Goal: Task Accomplishment & Management: Use online tool/utility

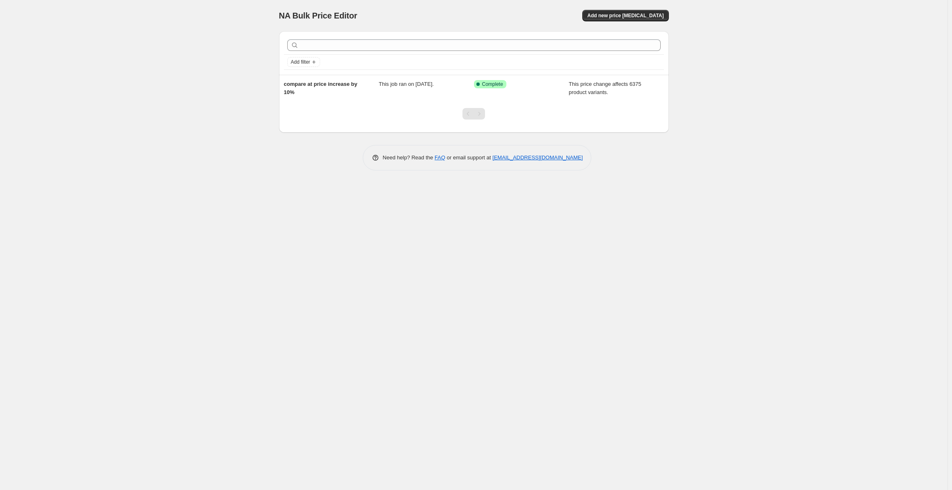
drag, startPoint x: 725, startPoint y: 161, endPoint x: 122, endPoint y: -10, distance: 626.2
click at [122, 0] on html "Home Settings Plans Skip to content NA Bulk Price Editor. This page is ready NA…" at bounding box center [476, 245] width 952 height 490
click at [151, 22] on div "NA Bulk Price Editor. This page is ready NA Bulk Price Editor Add new price [ME…" at bounding box center [473, 245] width 947 height 490
drag, startPoint x: 151, startPoint y: 22, endPoint x: 749, endPoint y: 238, distance: 635.9
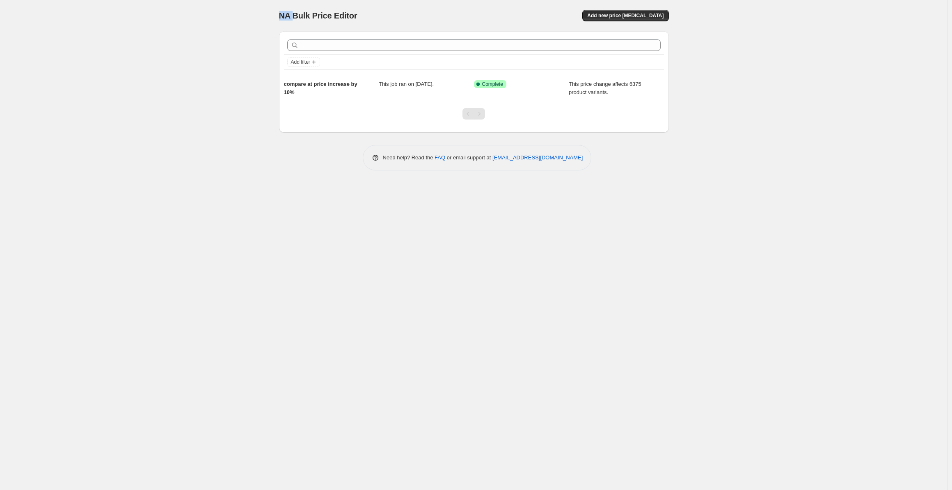
click at [749, 238] on div "NA Bulk Price Editor. This page is ready NA Bulk Price Editor Add new price [ME…" at bounding box center [473, 245] width 947 height 490
drag, startPoint x: 689, startPoint y: 154, endPoint x: 287, endPoint y: 12, distance: 426.3
click at [287, 12] on div "NA Bulk Price Editor. This page is ready NA Bulk Price Editor Add new price [ME…" at bounding box center [473, 245] width 947 height 490
click at [287, 12] on span "NA Bulk Price Editor" at bounding box center [318, 15] width 78 height 9
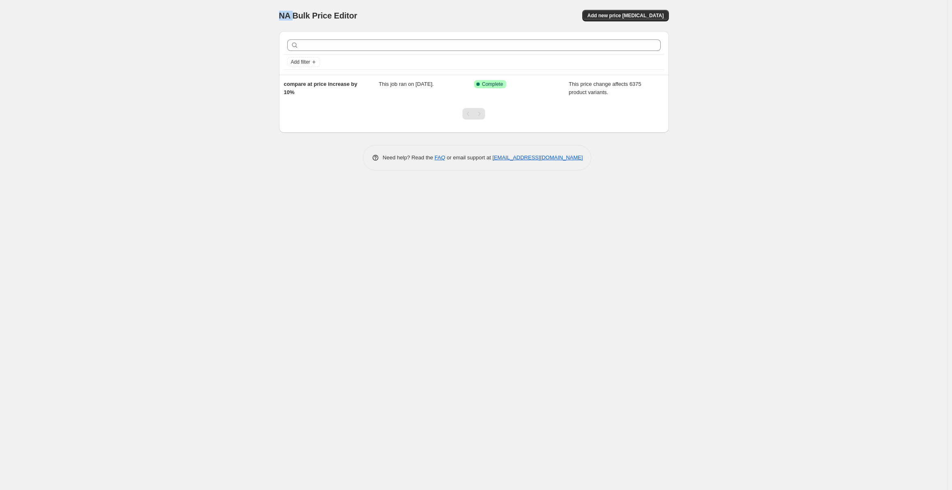
click at [287, 12] on span "NA Bulk Price Editor" at bounding box center [318, 15] width 78 height 9
drag, startPoint x: 287, startPoint y: 12, endPoint x: 729, endPoint y: 234, distance: 494.9
click at [729, 234] on div "NA Bulk Price Editor. This page is ready NA Bulk Price Editor Add new price [ME…" at bounding box center [473, 245] width 947 height 490
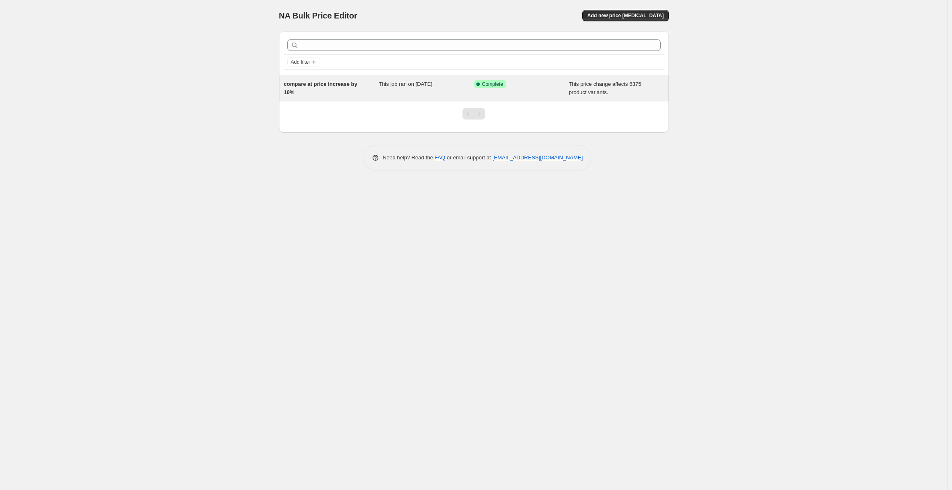
click at [373, 89] on div "compare at price increase by 10%" at bounding box center [331, 88] width 95 height 16
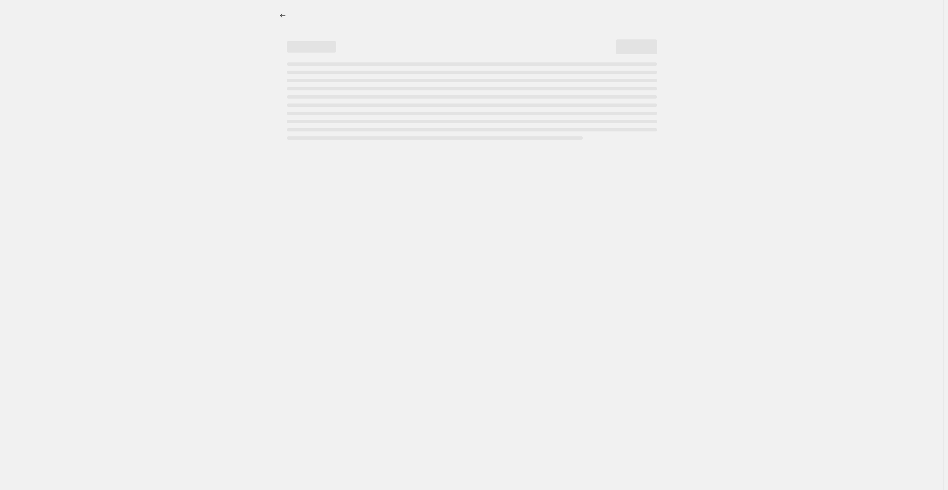
select select "no_change"
select select "percentage"
select select "collection"
select select "not_equal"
select select "collection"
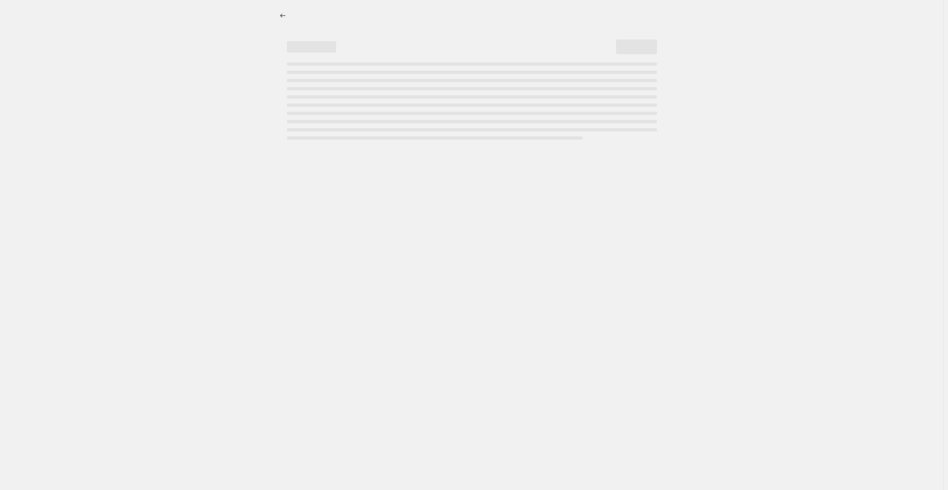
select select "not_equal"
select select "collection"
select select "not_equal"
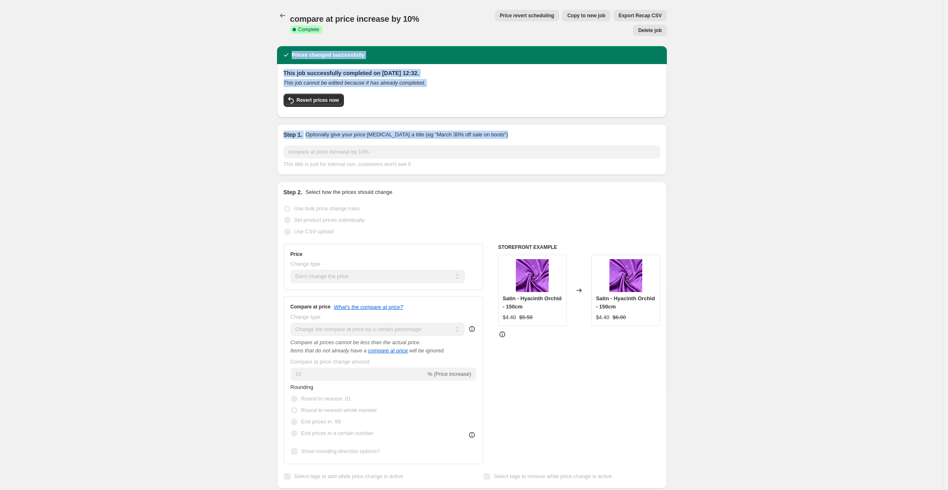
drag, startPoint x: 391, startPoint y: 65, endPoint x: 770, endPoint y: 134, distance: 384.5
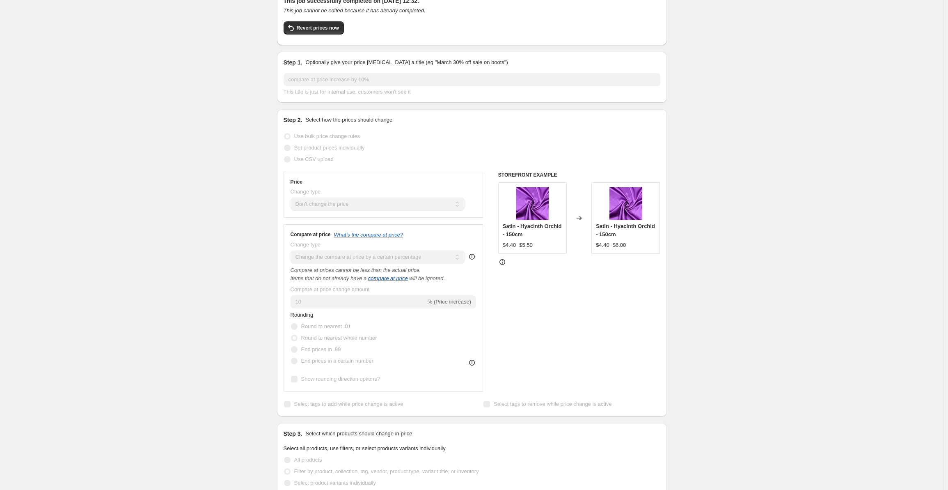
scroll to position [82, 0]
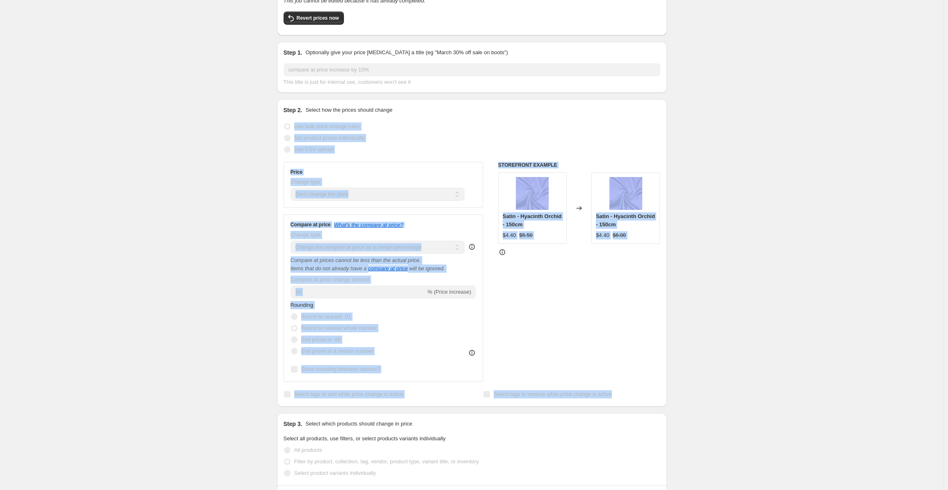
drag, startPoint x: 226, startPoint y: 116, endPoint x: 807, endPoint y: 373, distance: 634.7
click at [806, 373] on div "compare at price increase by 10%. This page is ready compare at price increase …" at bounding box center [471, 439] width 943 height 1042
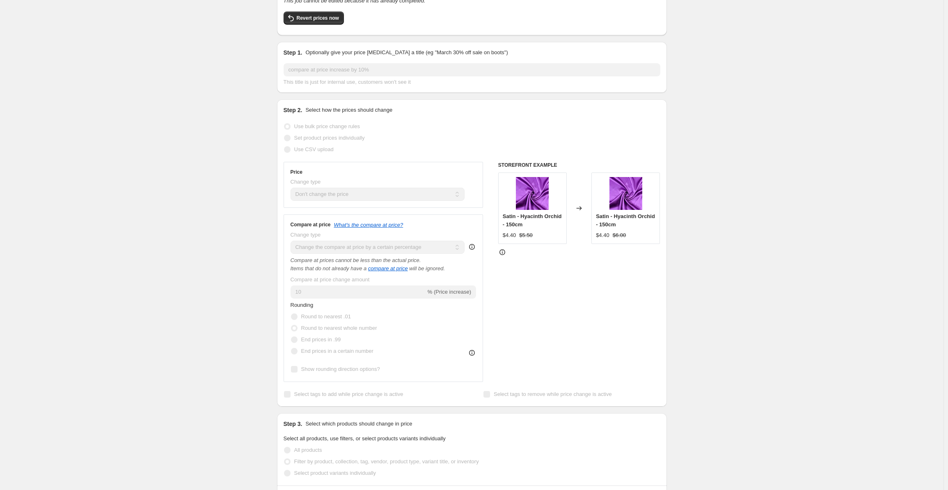
click at [807, 373] on div "compare at price increase by 10%. This page is ready compare at price increase …" at bounding box center [471, 439] width 943 height 1042
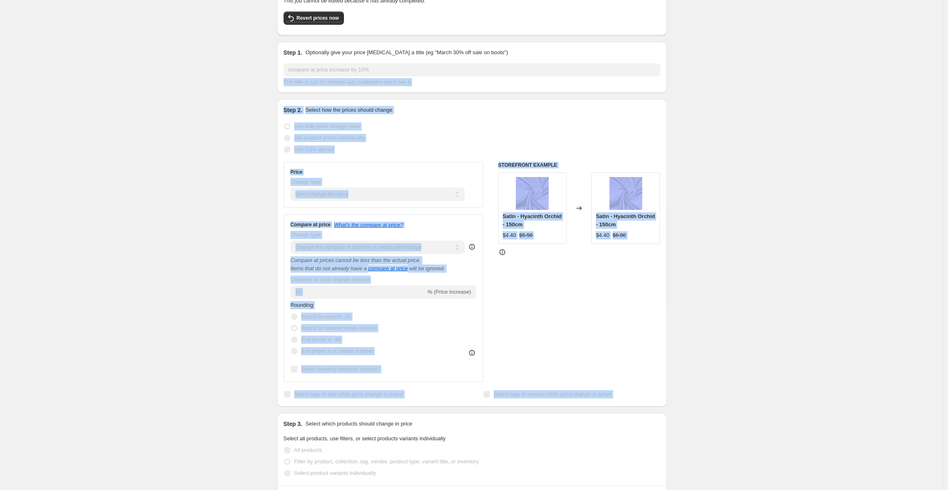
drag, startPoint x: 807, startPoint y: 373, endPoint x: 189, endPoint y: 69, distance: 688.5
click at [189, 69] on div "compare at price increase by 10%. This page is ready compare at price increase …" at bounding box center [471, 439] width 943 height 1042
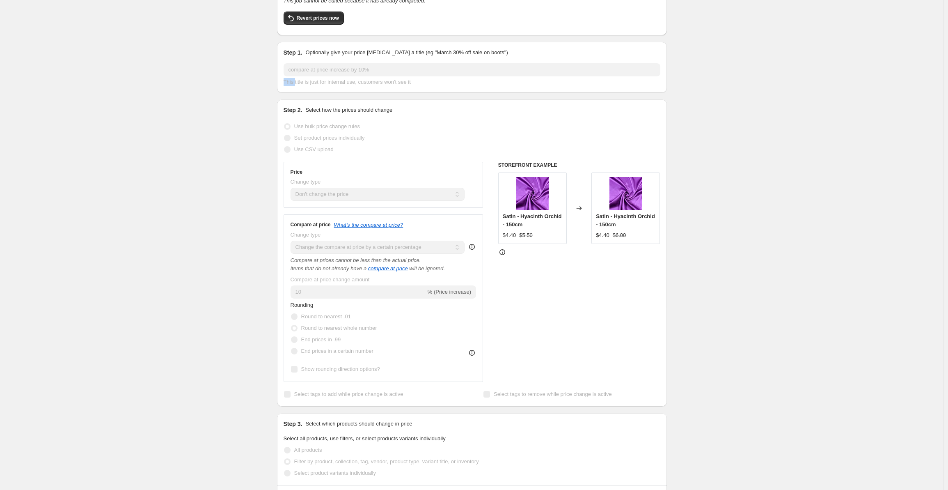
click at [189, 69] on div "compare at price increase by 10%. This page is ready compare at price increase …" at bounding box center [471, 439] width 943 height 1042
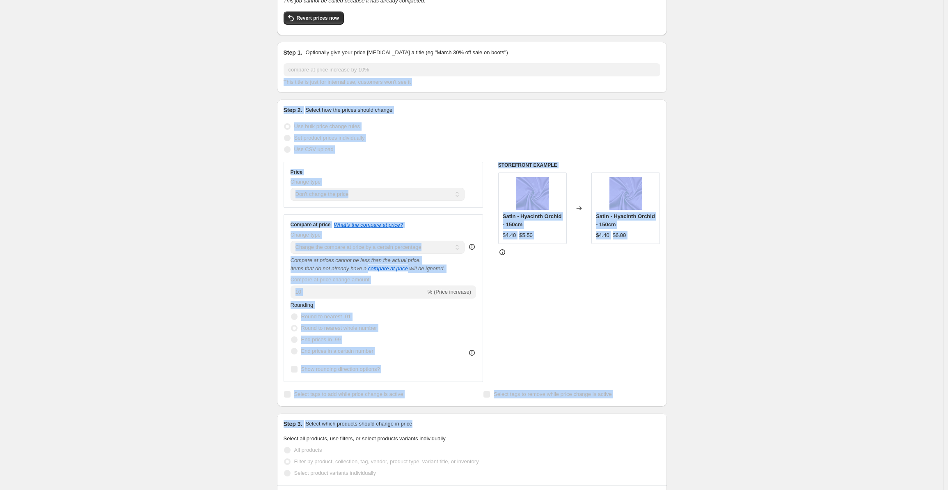
drag, startPoint x: 189, startPoint y: 69, endPoint x: 859, endPoint y: 410, distance: 751.5
click at [859, 410] on div "compare at price increase by 10%. This page is ready compare at price increase …" at bounding box center [471, 439] width 943 height 1042
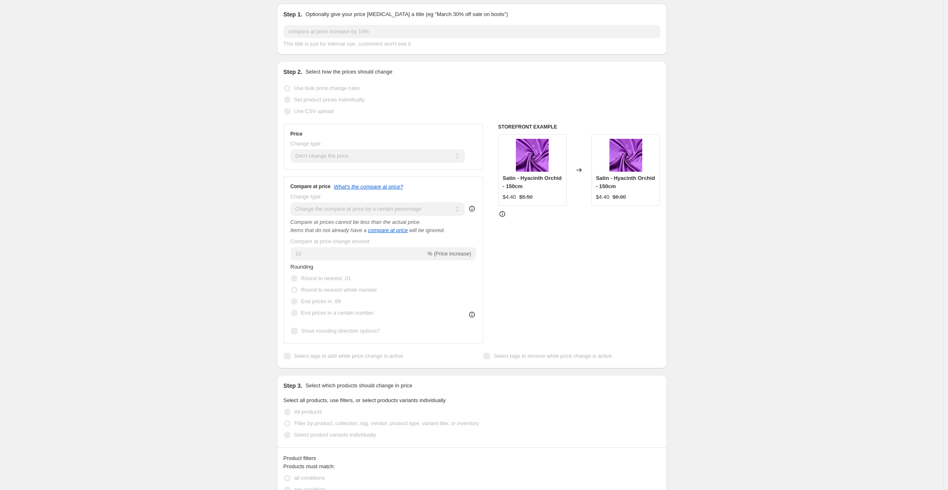
scroll to position [123, 0]
click at [103, 30] on div "compare at price increase by 10%. This page is ready compare at price increase …" at bounding box center [471, 398] width 943 height 1042
click at [813, 188] on div "compare at price increase by 10%. This page is ready compare at price increase …" at bounding box center [471, 398] width 943 height 1042
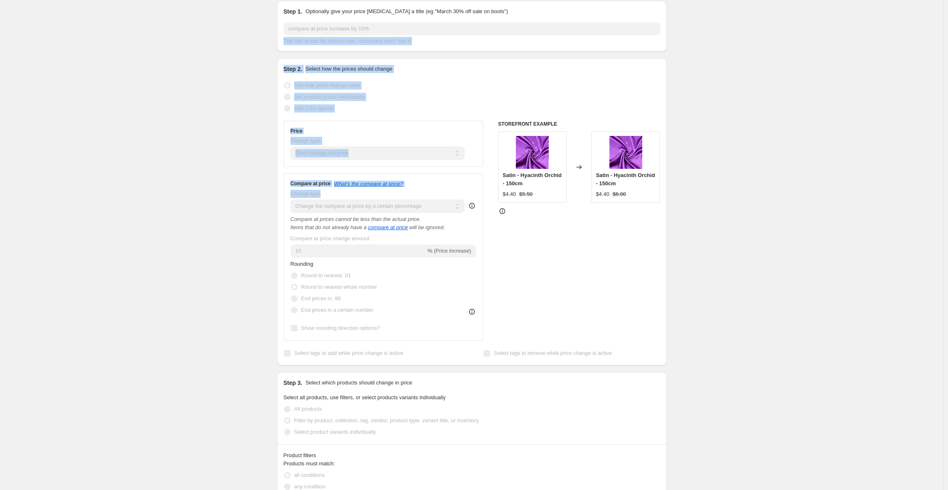
drag, startPoint x: 227, startPoint y: 22, endPoint x: 827, endPoint y: 361, distance: 688.7
click at [714, 320] on div "compare at price increase by 10%. This page is ready compare at price increase …" at bounding box center [471, 398] width 943 height 1042
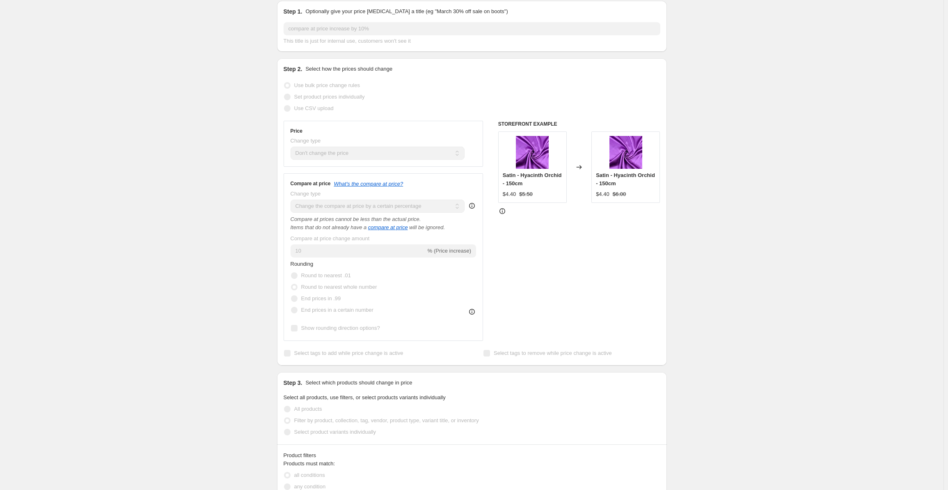
click at [827, 361] on div "compare at price increase by 10%. This page is ready compare at price increase …" at bounding box center [471, 398] width 943 height 1042
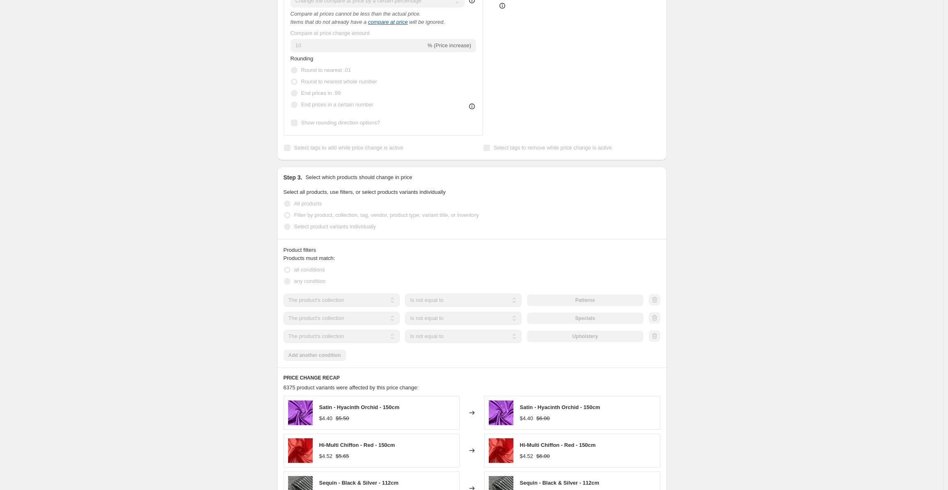
scroll to position [451, 0]
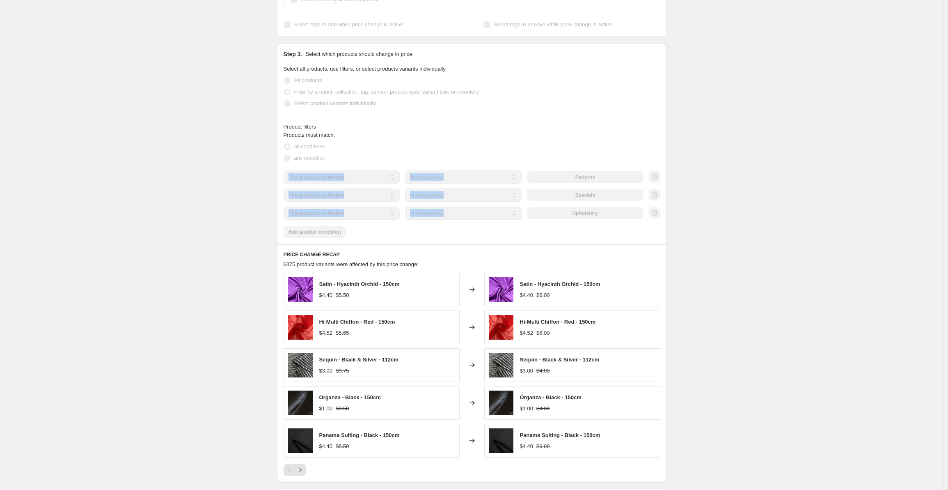
drag, startPoint x: 751, startPoint y: 210, endPoint x: 88, endPoint y: 135, distance: 667.4
click at [137, 138] on div "compare at price increase by 10%. This page is ready compare at price increase …" at bounding box center [471, 70] width 943 height 1042
click at [62, 133] on div "compare at price increase by 10%. This page is ready compare at price increase …" at bounding box center [471, 70] width 943 height 1042
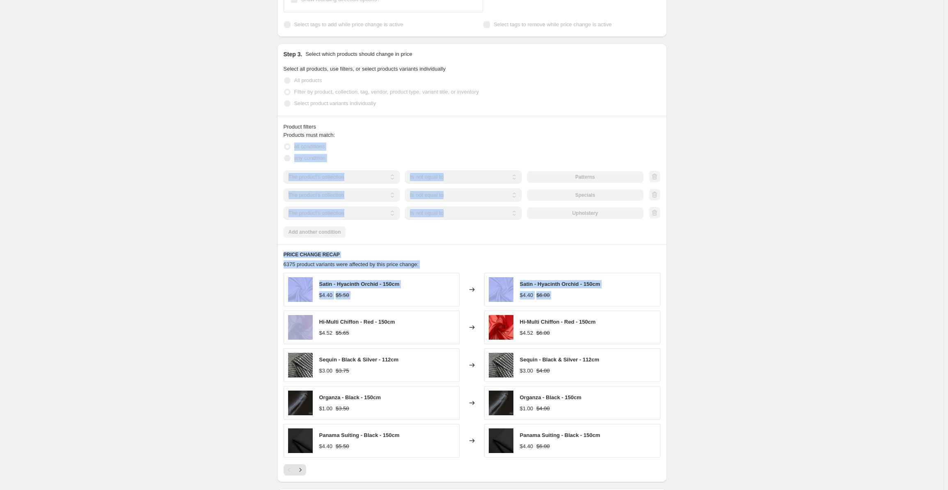
drag, startPoint x: 62, startPoint y: 133, endPoint x: 777, endPoint y: 296, distance: 733.2
click at [777, 296] on div "compare at price increase by 10%. This page is ready compare at price increase …" at bounding box center [471, 70] width 943 height 1042
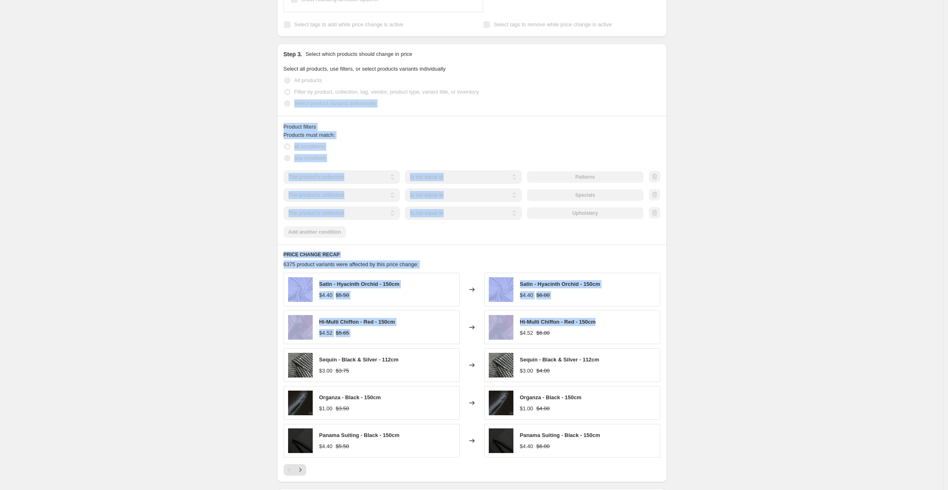
drag, startPoint x: 862, startPoint y: 305, endPoint x: 83, endPoint y: 95, distance: 807.4
click at [83, 95] on div "compare at price increase by 10%. This page is ready compare at price increase …" at bounding box center [471, 70] width 943 height 1042
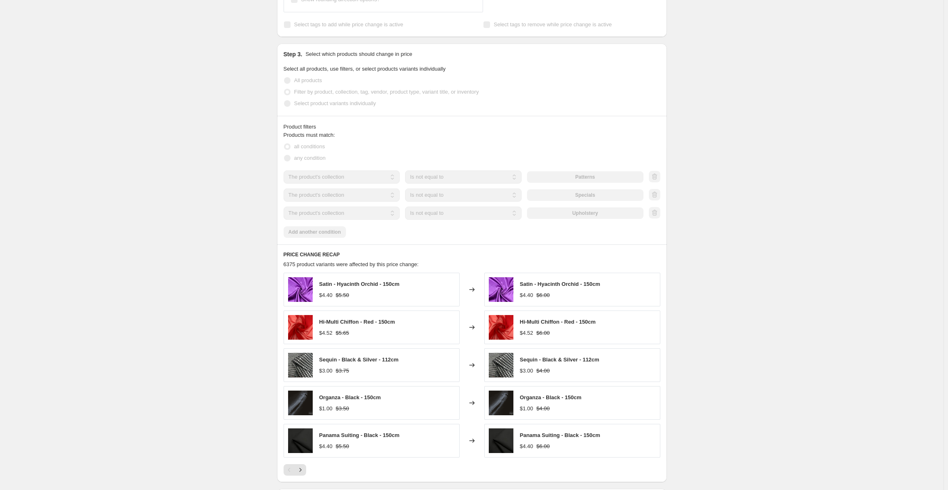
click at [204, 76] on div "compare at price increase by 10%. This page is ready compare at price increase …" at bounding box center [471, 70] width 943 height 1042
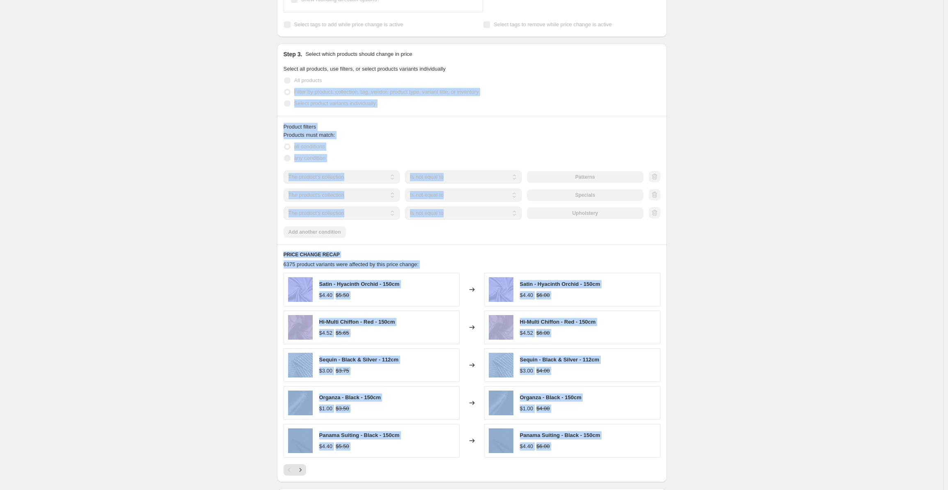
drag, startPoint x: 204, startPoint y: 76, endPoint x: 790, endPoint y: 508, distance: 728.9
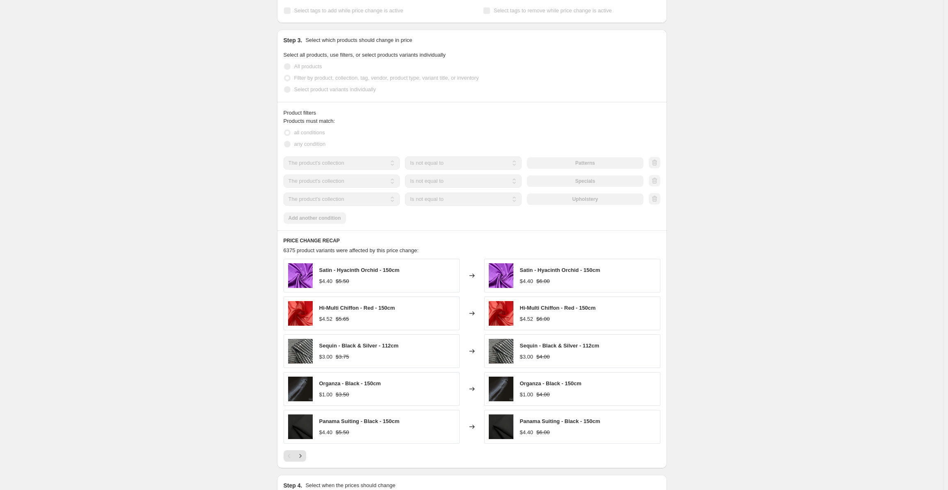
scroll to position [413, 0]
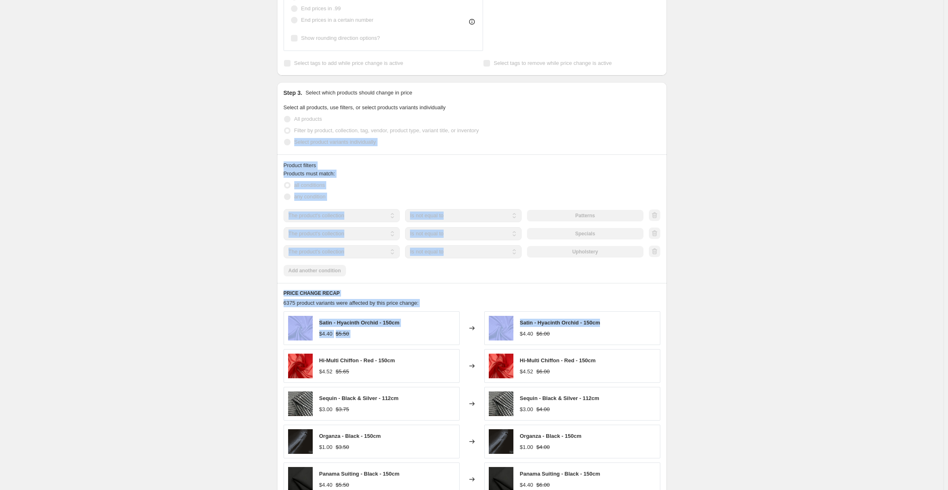
drag, startPoint x: 798, startPoint y: 302, endPoint x: 232, endPoint y: 128, distance: 591.6
click at [232, 128] on div "compare at price increase by 10%. This page is ready compare at price increase …" at bounding box center [471, 108] width 943 height 1042
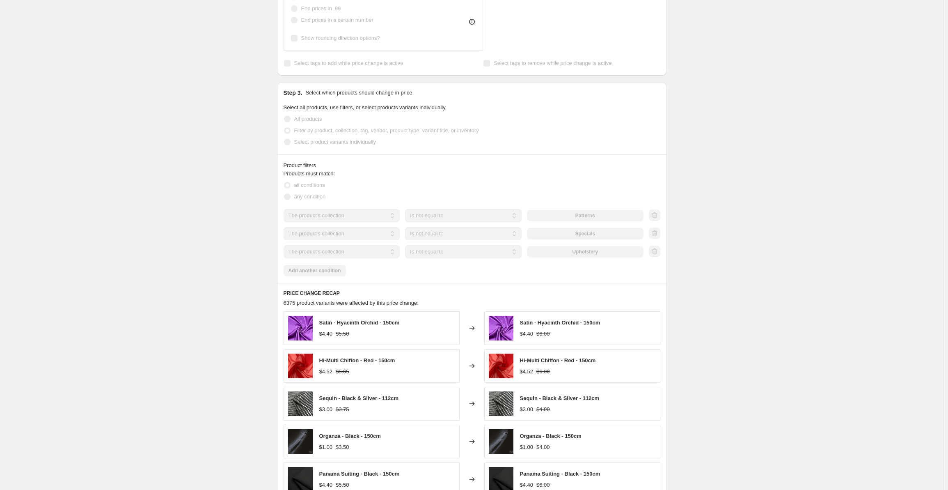
click at [216, 62] on div "compare at price increase by 10%. This page is ready compare at price increase …" at bounding box center [471, 108] width 943 height 1042
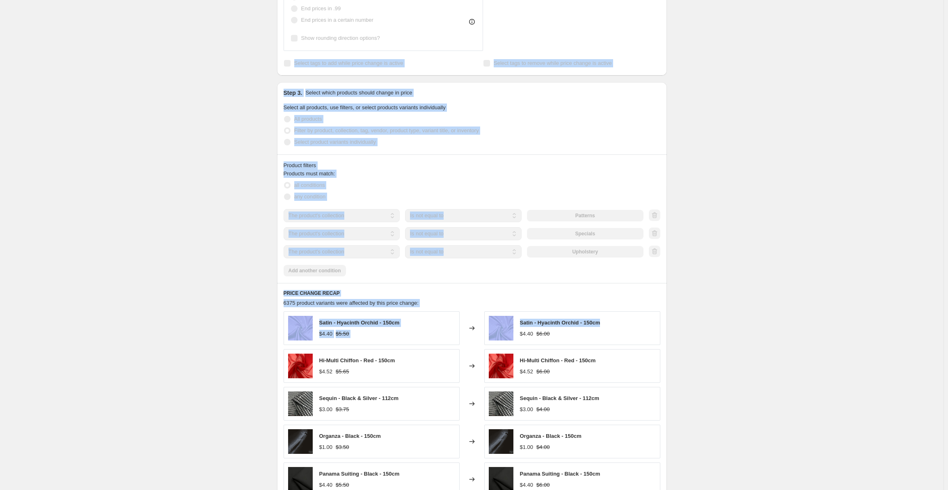
drag, startPoint x: 216, startPoint y: 62, endPoint x: 905, endPoint y: 312, distance: 733.0
click at [905, 312] on div "compare at price increase by 10%. This page is ready compare at price increase …" at bounding box center [471, 108] width 943 height 1042
click at [809, 273] on div "compare at price increase by 10%. This page is ready compare at price increase …" at bounding box center [471, 108] width 943 height 1042
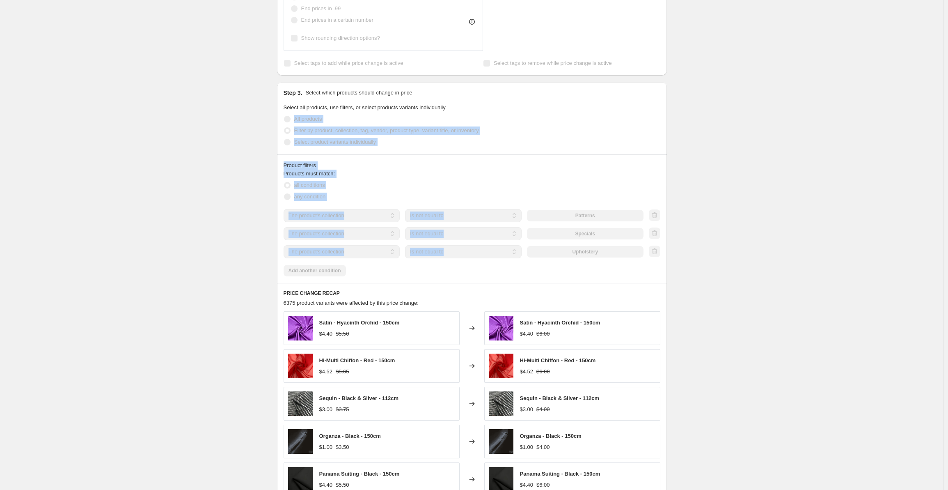
drag, startPoint x: 242, startPoint y: 117, endPoint x: 812, endPoint y: 264, distance: 588.9
click at [812, 264] on div "compare at price increase by 10%. This page is ready compare at price increase …" at bounding box center [471, 108] width 943 height 1042
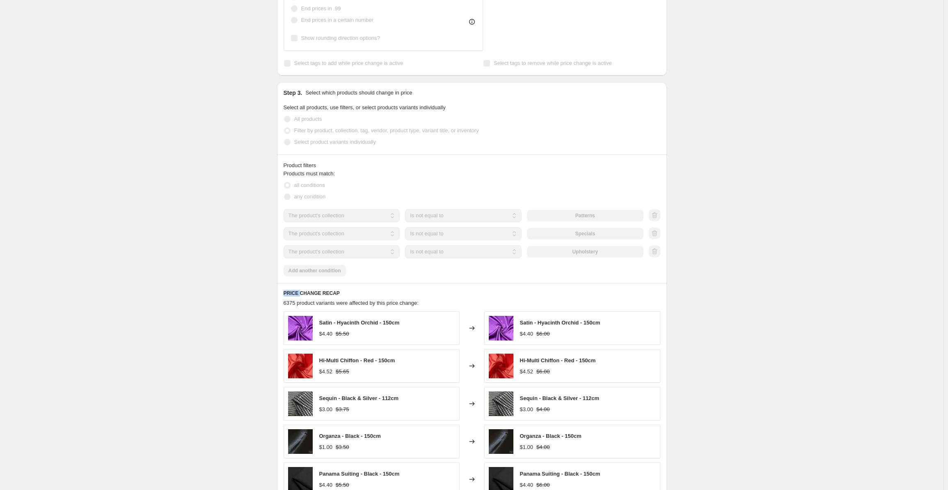
click at [812, 264] on div "compare at price increase by 10%. This page is ready compare at price increase …" at bounding box center [471, 108] width 943 height 1042
click at [121, 98] on div "compare at price increase by 10%. This page is ready compare at price increase …" at bounding box center [471, 108] width 943 height 1042
click at [779, 208] on div "compare at price increase by 10%. This page is ready compare at price increase …" at bounding box center [471, 108] width 943 height 1042
click at [767, 169] on div "compare at price increase by 10%. This page is ready compare at price increase …" at bounding box center [471, 108] width 943 height 1042
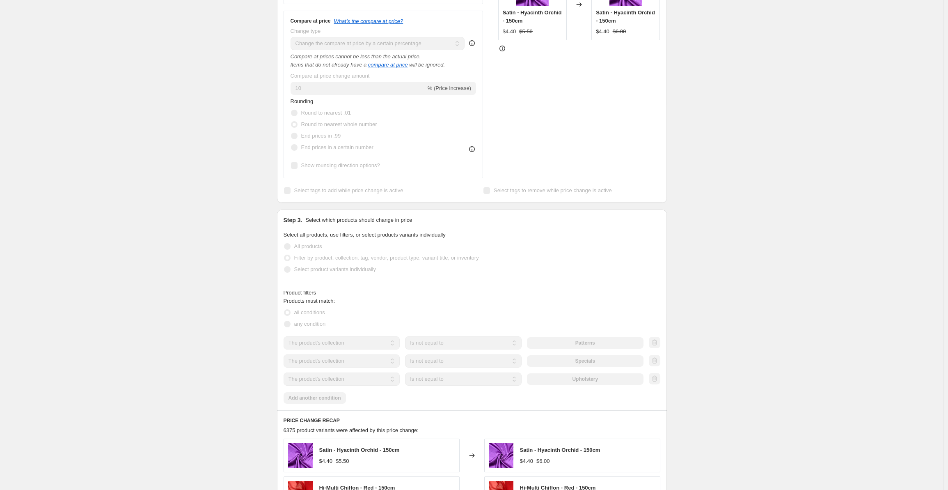
scroll to position [0, 0]
